Goal: Task Accomplishment & Management: Complete application form

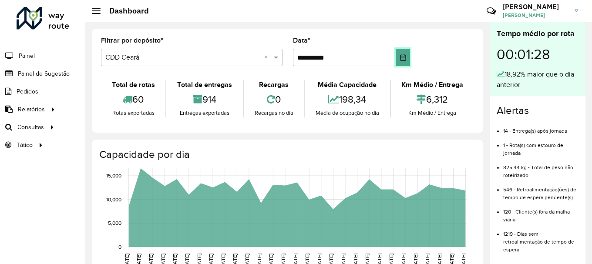
click at [402, 57] on icon "Choose Date" at bounding box center [402, 57] width 7 height 7
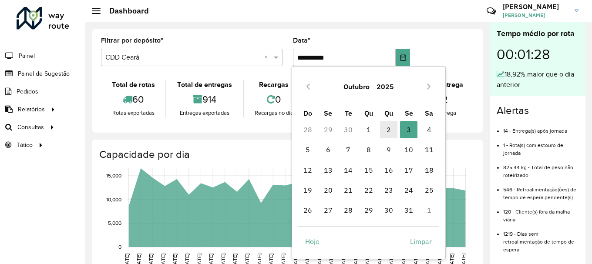
click at [387, 131] on span "2" at bounding box center [388, 129] width 17 height 17
type input "**********"
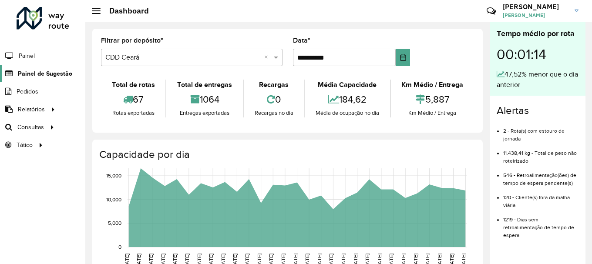
click at [42, 79] on link "Painel de Sugestão" at bounding box center [36, 73] width 72 height 17
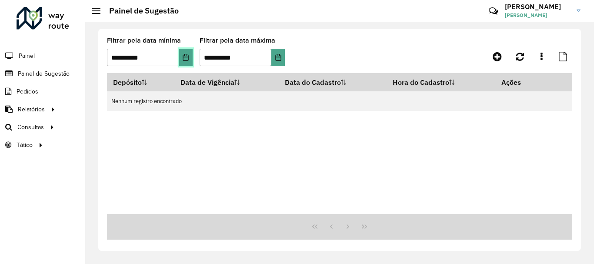
click at [187, 58] on icon "Choose Date" at bounding box center [185, 57] width 7 height 7
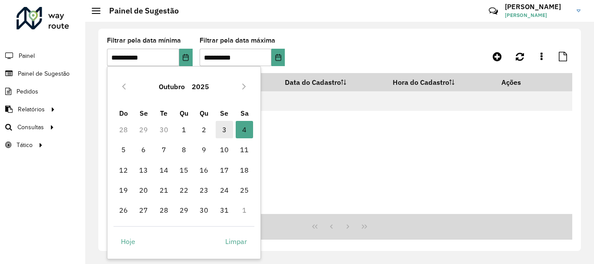
click at [223, 130] on span "3" at bounding box center [224, 129] width 17 height 17
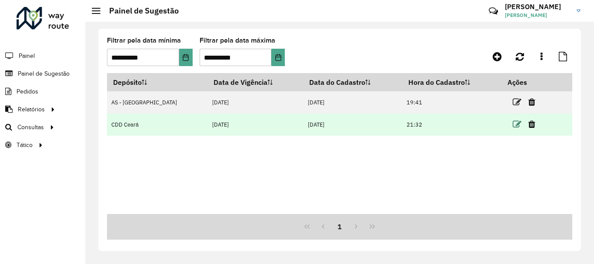
click at [513, 121] on icon at bounding box center [517, 124] width 9 height 9
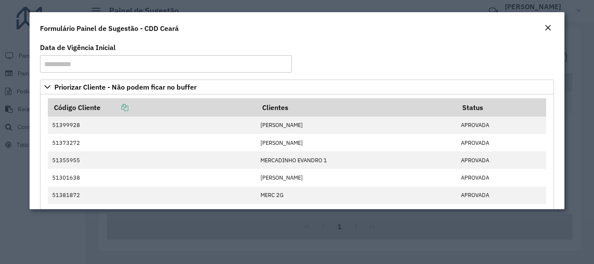
click at [542, 23] on button "Close" at bounding box center [548, 28] width 12 height 11
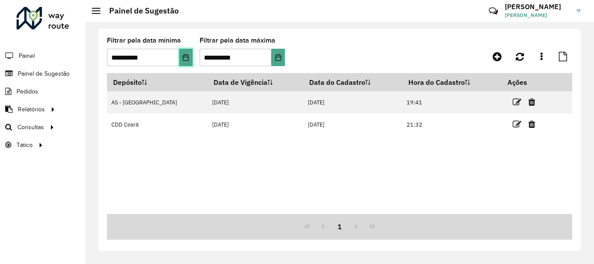
click at [189, 53] on button "Choose Date" at bounding box center [185, 57] width 13 height 17
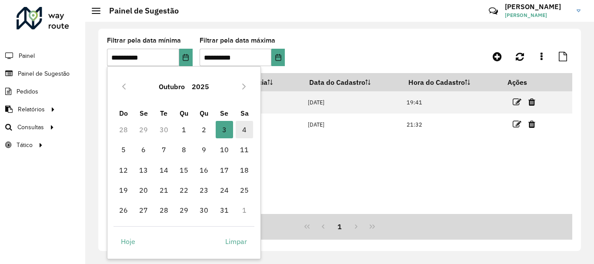
click at [244, 131] on span "4" at bounding box center [244, 129] width 17 height 17
type input "**********"
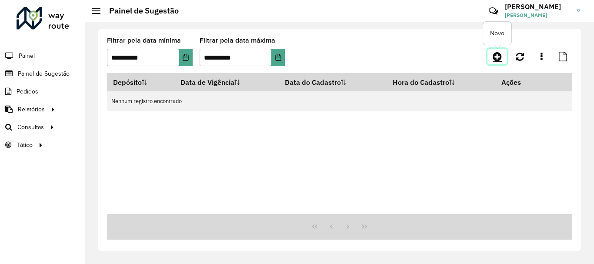
click at [496, 56] on icon at bounding box center [497, 56] width 9 height 10
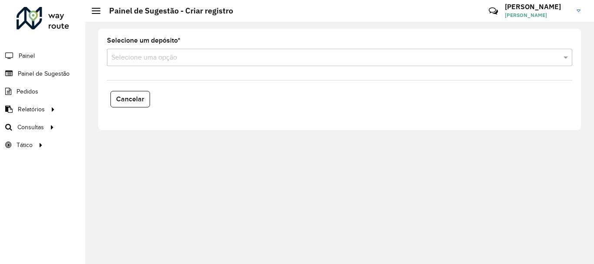
click at [204, 63] on div "Selecione uma opção" at bounding box center [340, 57] width 466 height 17
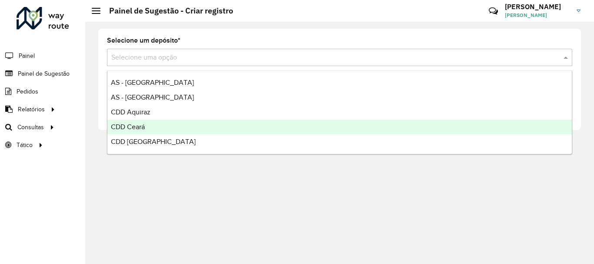
click at [131, 128] on span "CDD Ceará" at bounding box center [128, 126] width 34 height 7
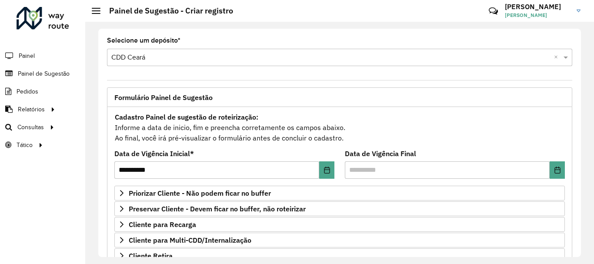
scroll to position [87, 0]
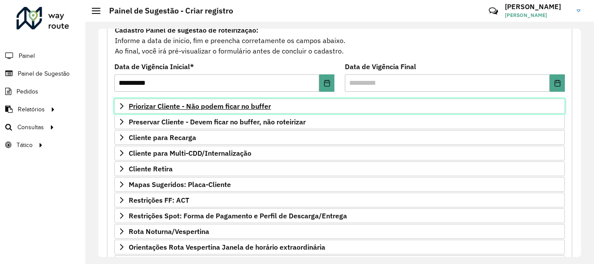
click at [168, 104] on span "Priorizar Cliente - Não podem ficar no buffer" at bounding box center [200, 106] width 142 height 7
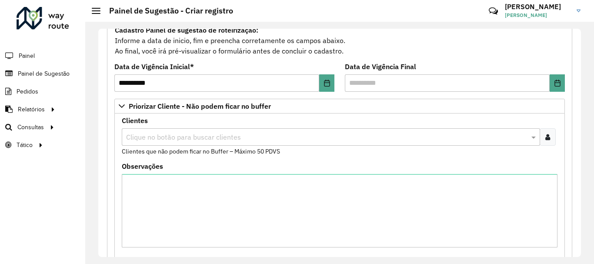
click at [187, 134] on input "text" at bounding box center [326, 137] width 405 height 10
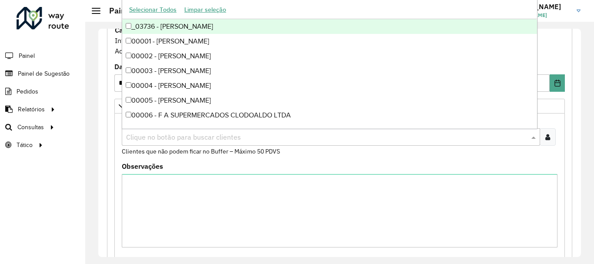
paste input "*****"
type input "*****"
click at [559, 154] on formly-field "Clientes Clique no botão para buscar clientes 51399928 - [PERSON_NAME] × × Clie…" at bounding box center [340, 140] width 446 height 46
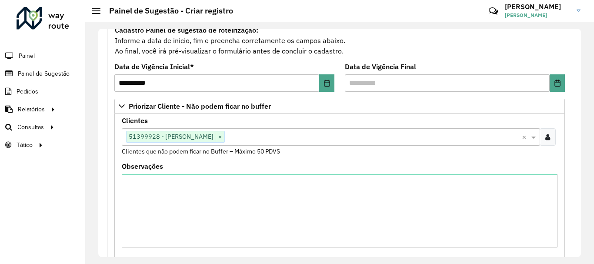
scroll to position [315, 0]
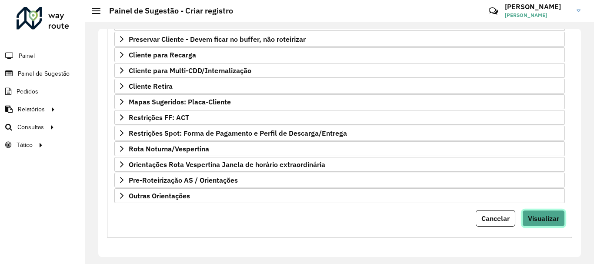
click at [546, 222] on span "Visualizar" at bounding box center [543, 218] width 31 height 9
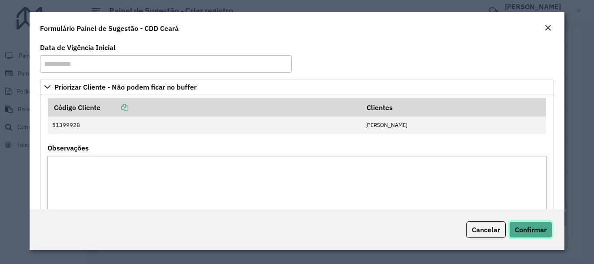
click at [544, 228] on span "Confirmar" at bounding box center [531, 229] width 32 height 9
